Goal: Task Accomplishment & Management: Manage account settings

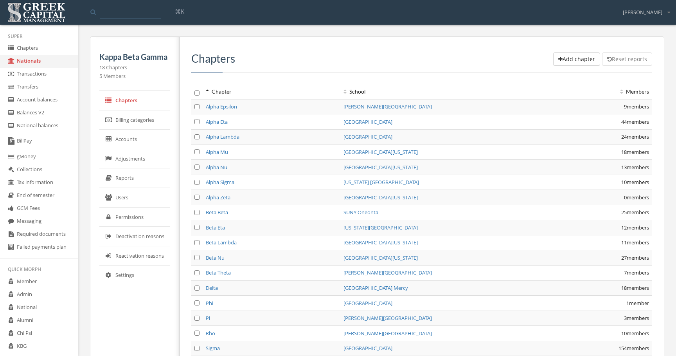
click at [61, 110] on link "Balances V2" at bounding box center [39, 112] width 78 height 13
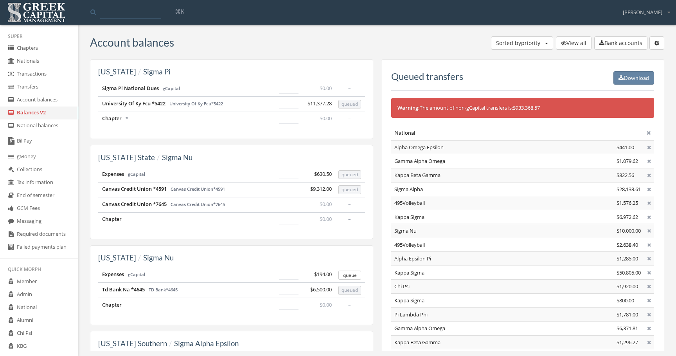
click at [58, 98] on link "Account balances" at bounding box center [39, 99] width 78 height 13
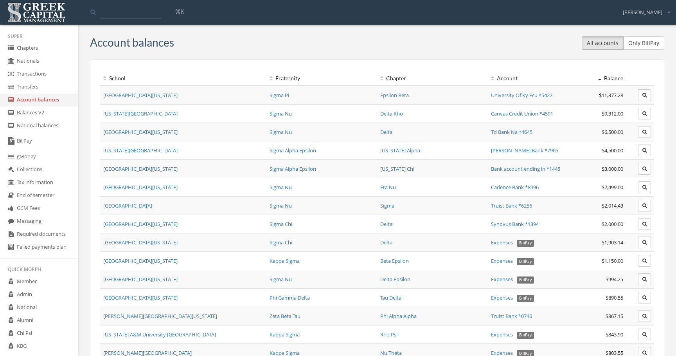
click at [59, 109] on link "Balances V2" at bounding box center [39, 112] width 78 height 13
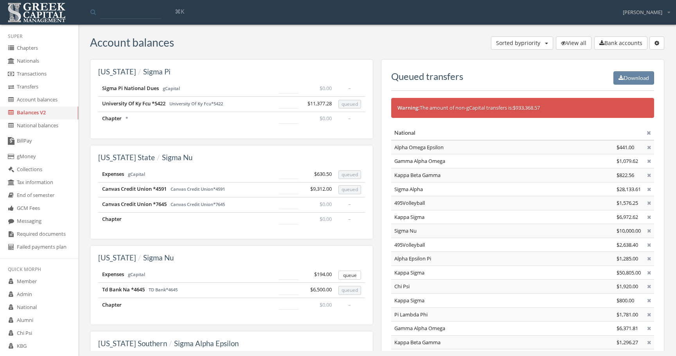
click at [59, 100] on link "Account balances" at bounding box center [39, 99] width 78 height 13
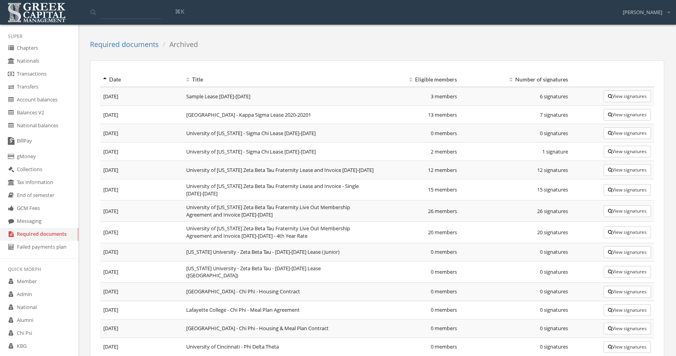
click at [615, 214] on button "View signatures" at bounding box center [627, 211] width 47 height 12
click at [623, 207] on button "View signatures" at bounding box center [627, 211] width 47 height 12
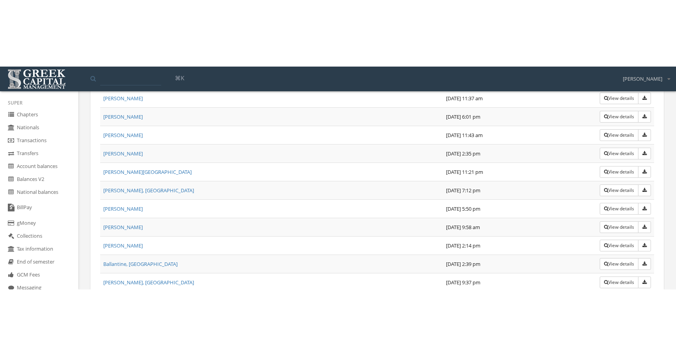
scroll to position [3572, 0]
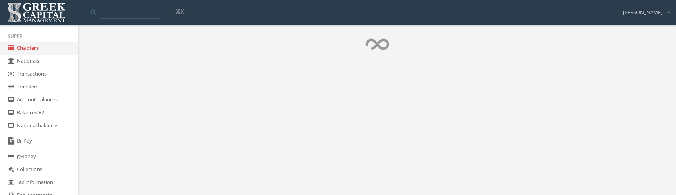
click at [279, 93] on body "Logout Toggle search ⌘K T Zusman Logout Super Chapters Nationals Transactions T…" at bounding box center [338, 97] width 676 height 195
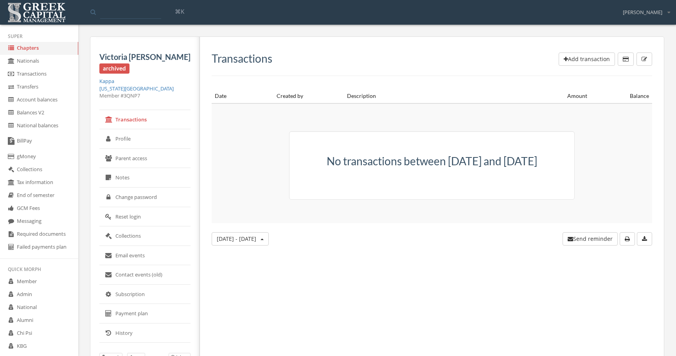
click at [104, 82] on link "Kappa" at bounding box center [106, 80] width 15 height 7
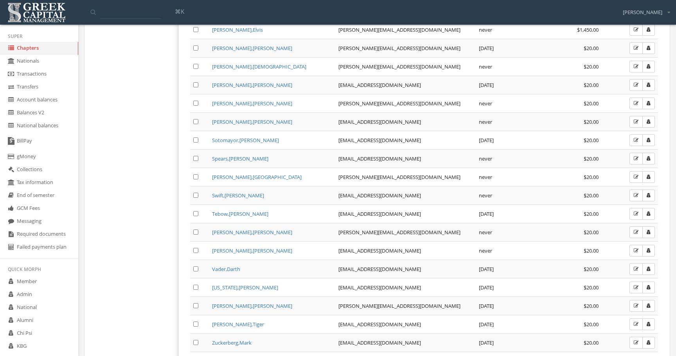
scroll to position [1274, 0]
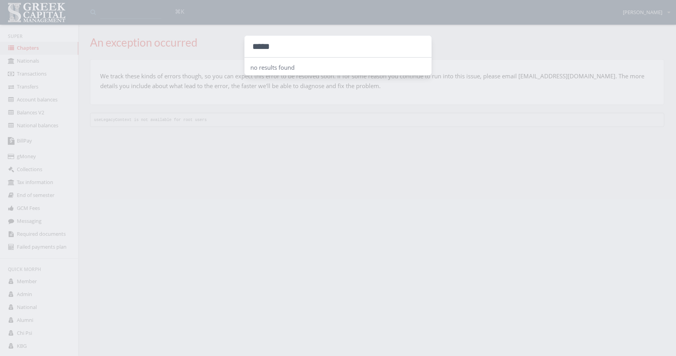
type input "*****"
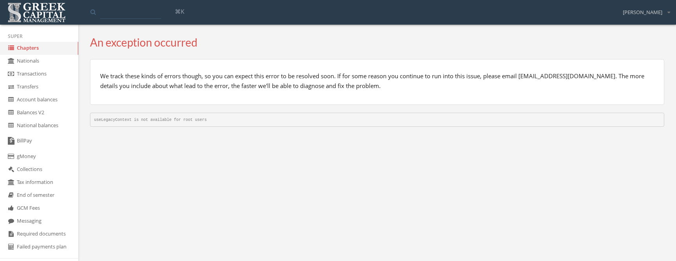
click at [300, 221] on body "Logout Toggle search ⌘K T Zusman Logout Super Chapters Nationals Transactions T…" at bounding box center [338, 130] width 676 height 261
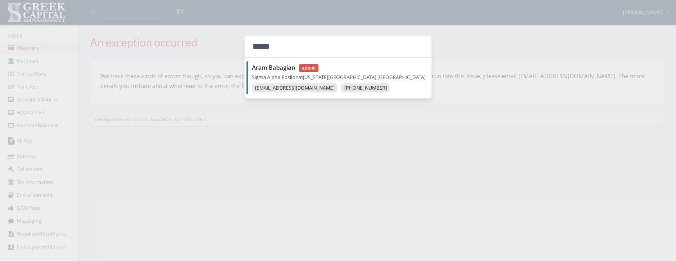
type input "*****"
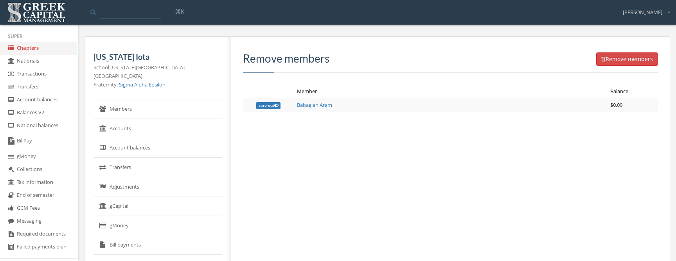
click at [614, 62] on button "Remove members" at bounding box center [627, 58] width 62 height 13
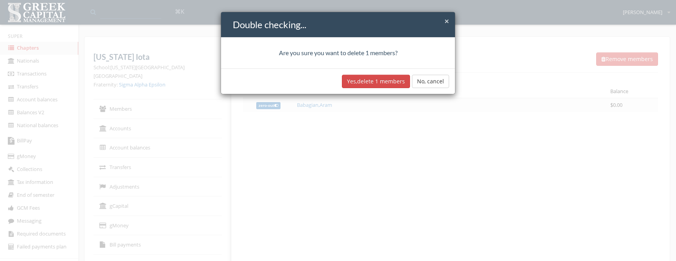
click at [377, 83] on button "Yes, delete 1 members" at bounding box center [376, 81] width 68 height 13
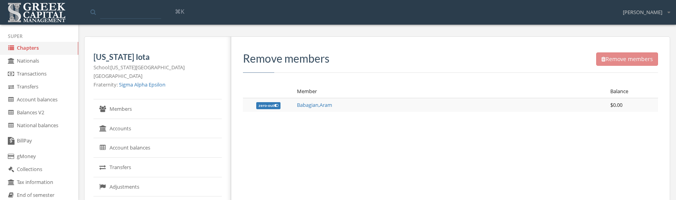
click at [297, 105] on link "Babagian , Aram" at bounding box center [314, 104] width 35 height 7
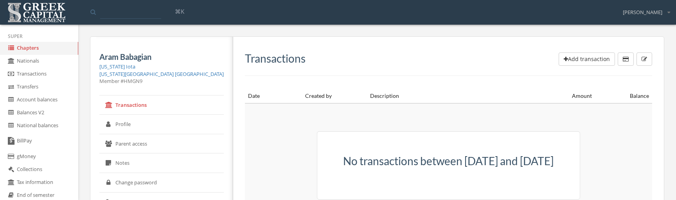
click at [498, 113] on td "No transactions between May 31, 2025 and Oct 6, 2025" at bounding box center [448, 163] width 407 height 120
click at [18, 45] on link "Chapters" at bounding box center [39, 48] width 78 height 13
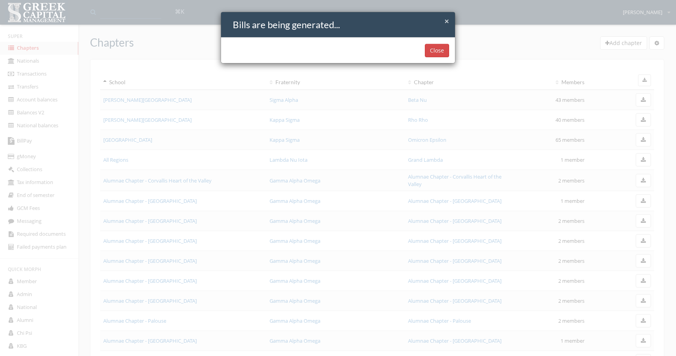
click at [435, 48] on button "Close" at bounding box center [437, 50] width 24 height 13
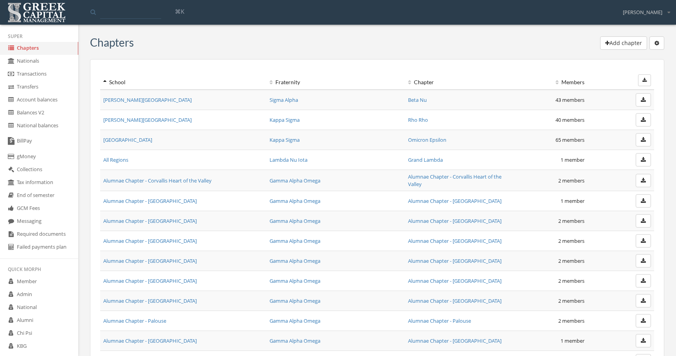
click at [642, 80] on button "button" at bounding box center [644, 80] width 13 height 12
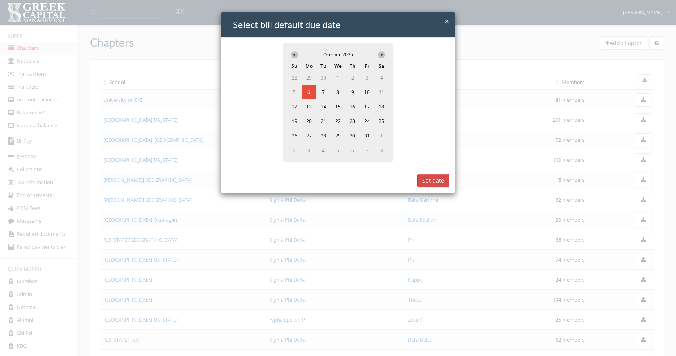
click at [431, 179] on button "Set date" at bounding box center [433, 180] width 32 height 13
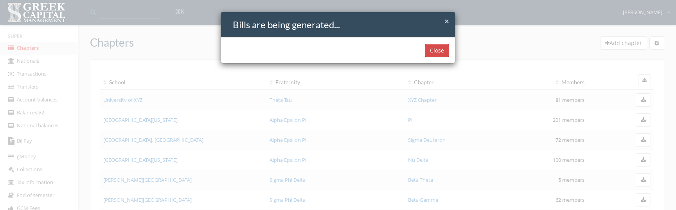
click at [434, 52] on button "Close" at bounding box center [437, 50] width 24 height 13
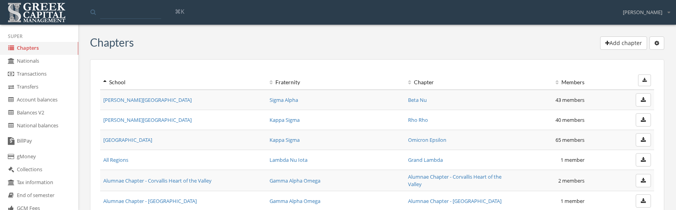
click at [647, 78] on button "button" at bounding box center [644, 80] width 13 height 12
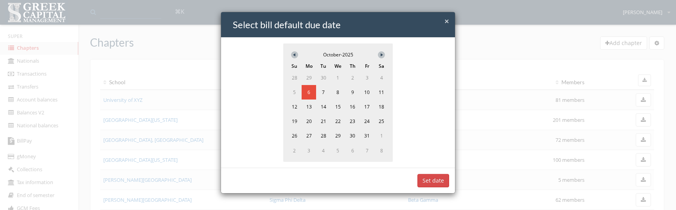
click at [434, 178] on button "Set date" at bounding box center [433, 180] width 32 height 13
